Goal: Information Seeking & Learning: Learn about a topic

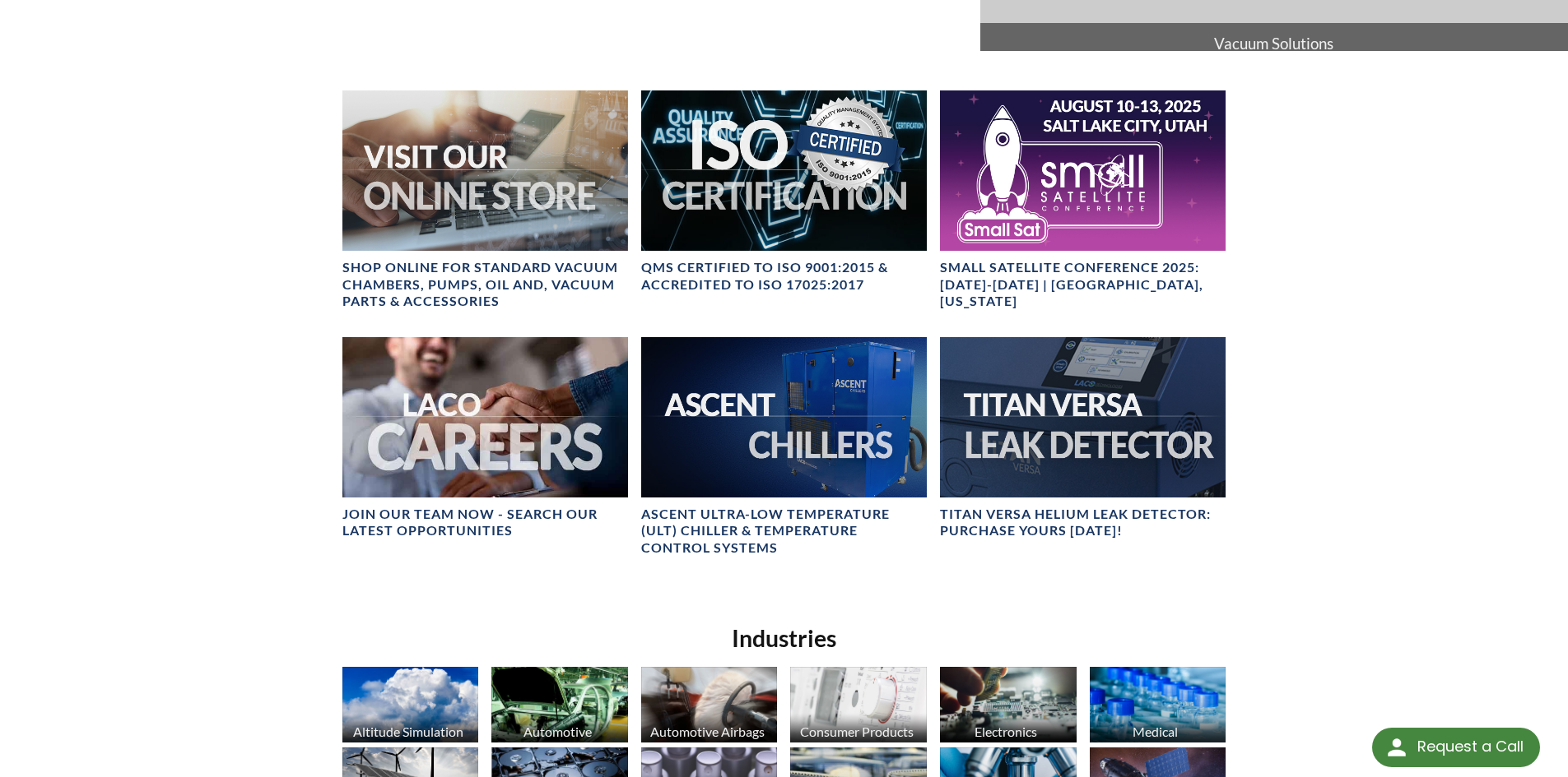
scroll to position [987, 0]
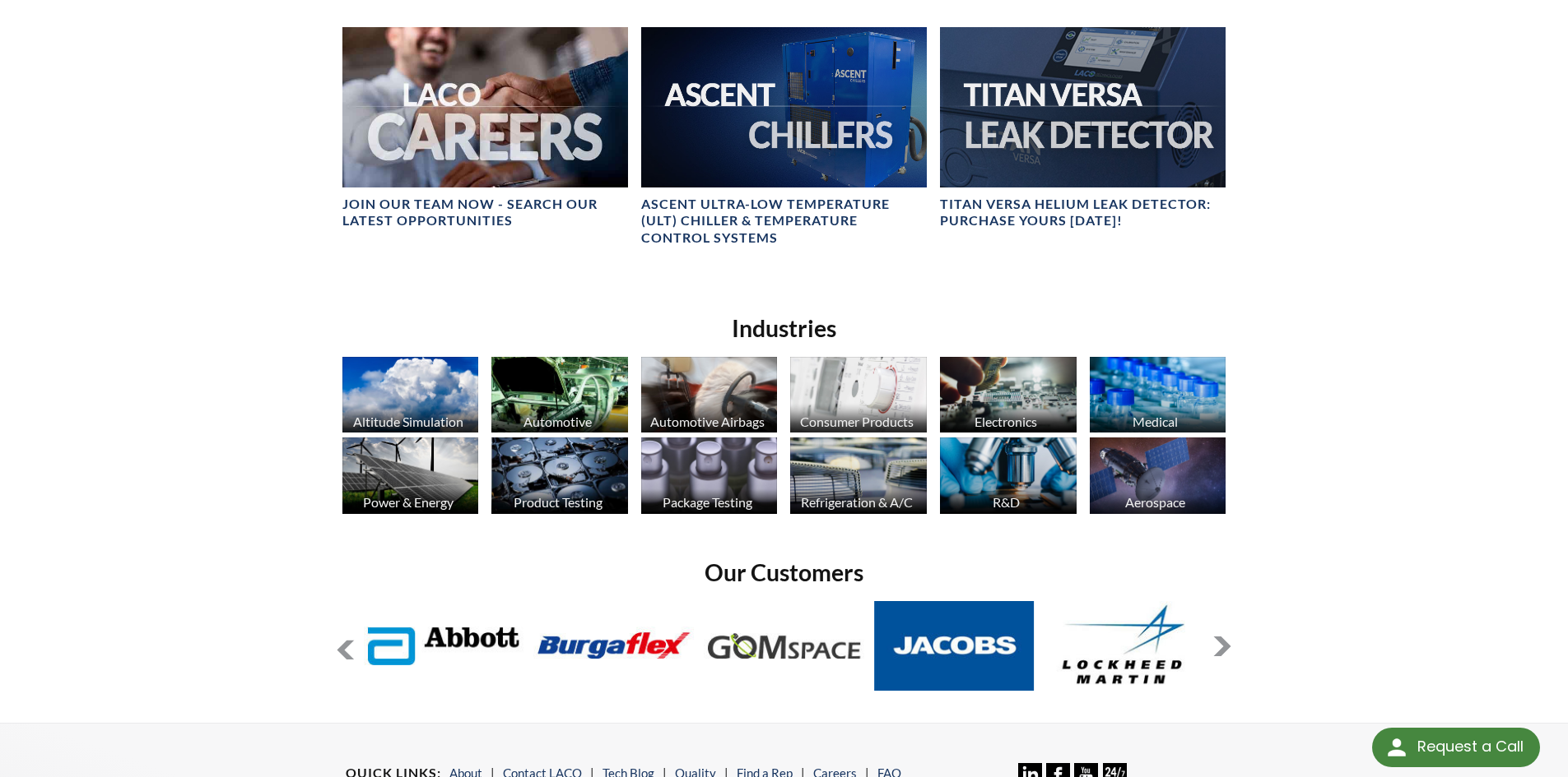
click at [742, 397] on img at bounding box center [709, 395] width 137 height 77
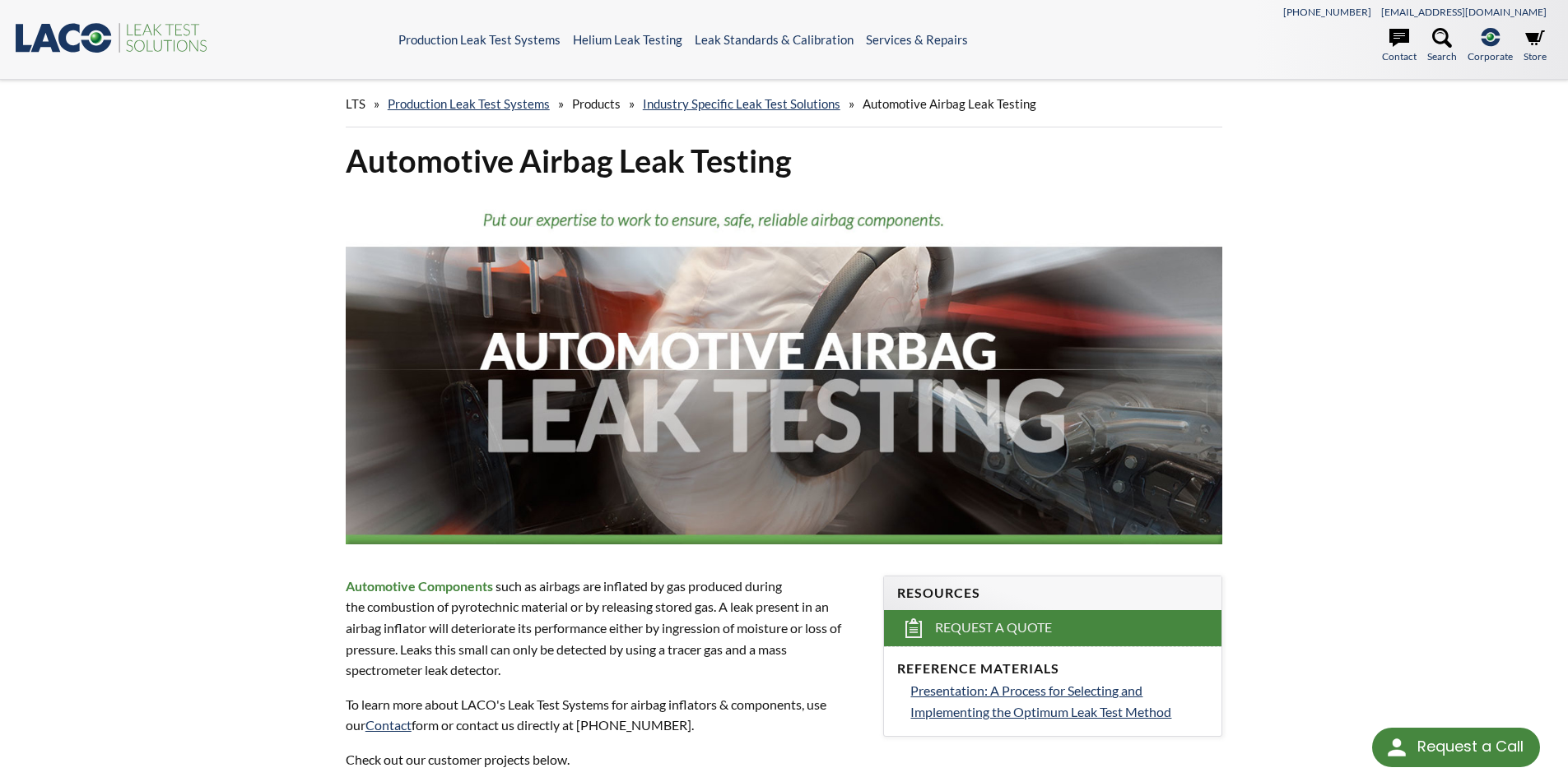
click at [66, 25] on icon at bounding box center [70, 37] width 22 height 30
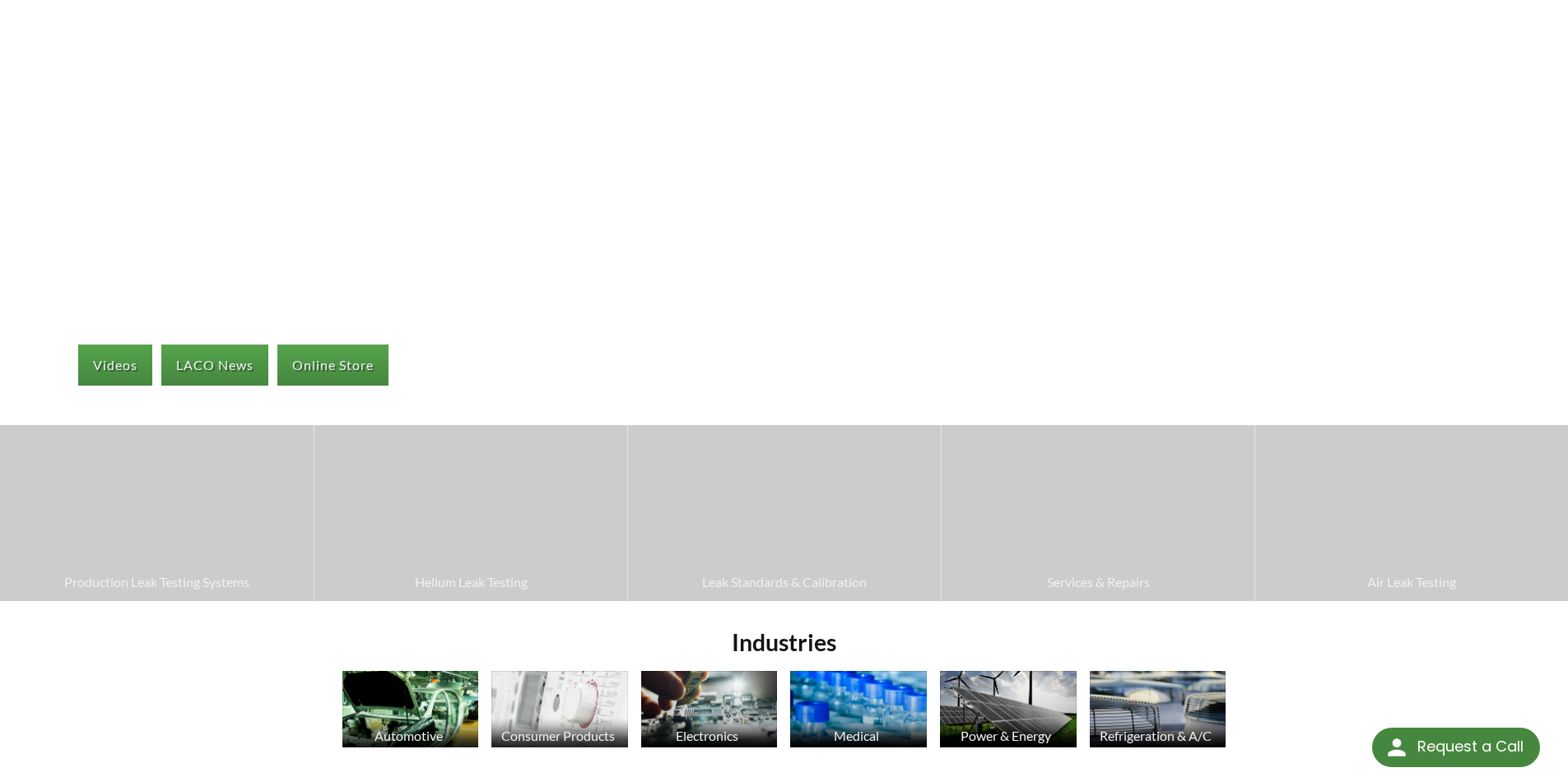
scroll to position [165, 0]
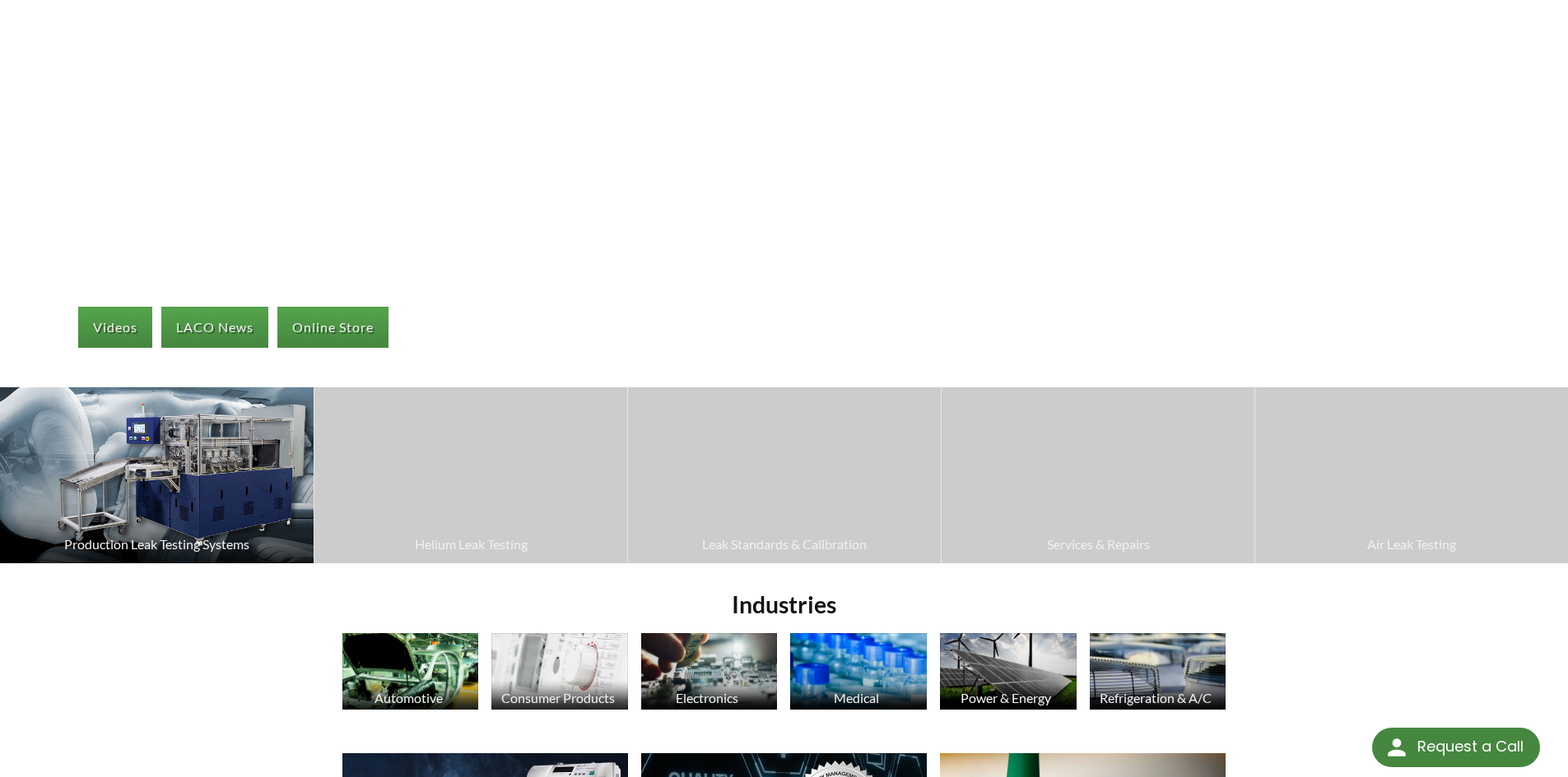
click at [200, 544] on span "Production Leak Testing Systems" at bounding box center [156, 544] width 297 height 22
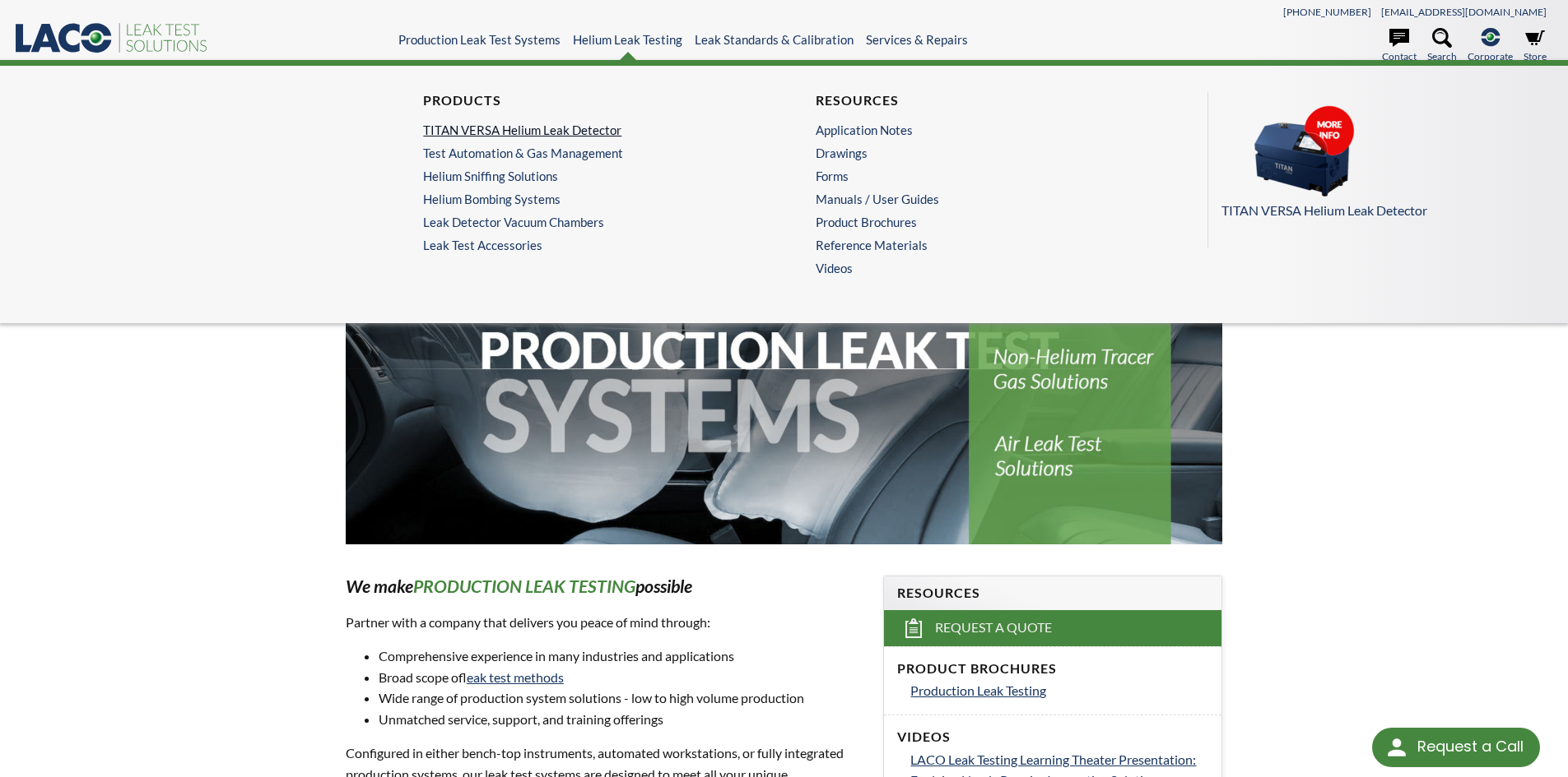
click at [585, 135] on link "TITAN VERSA Helium Leak Detector" at bounding box center [583, 130] width 321 height 15
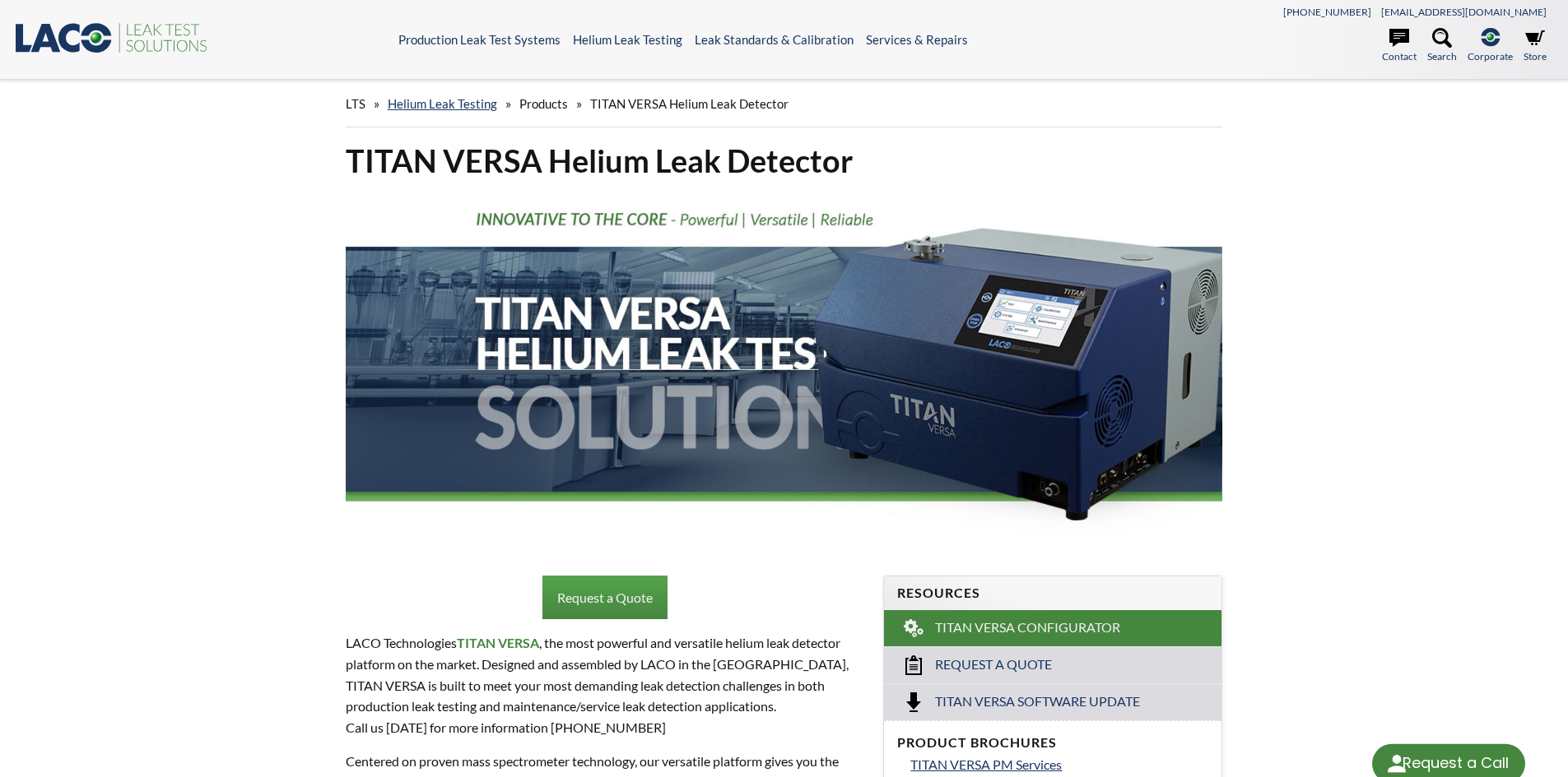
select select "Language Translate Widget"
